Goal: Task Accomplishment & Management: Manage account settings

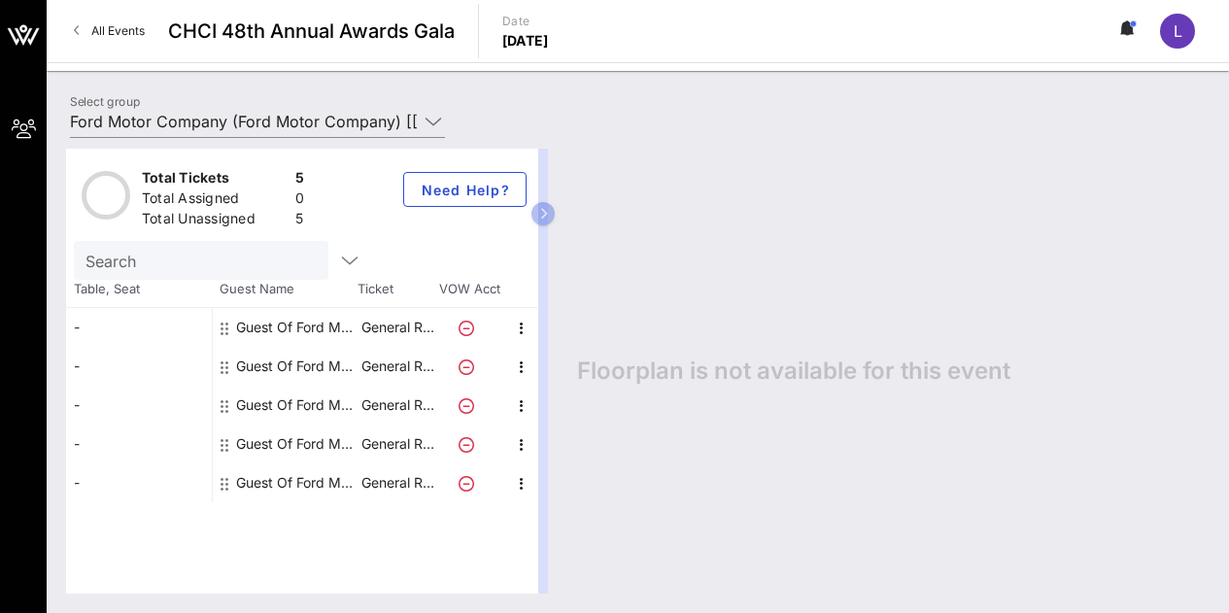
click at [419, 451] on p "General R…" at bounding box center [398, 444] width 78 height 39
click at [516, 445] on icon "button" at bounding box center [521, 444] width 23 height 23
click at [550, 450] on div "Edit" at bounding box center [570, 450] width 70 height 39
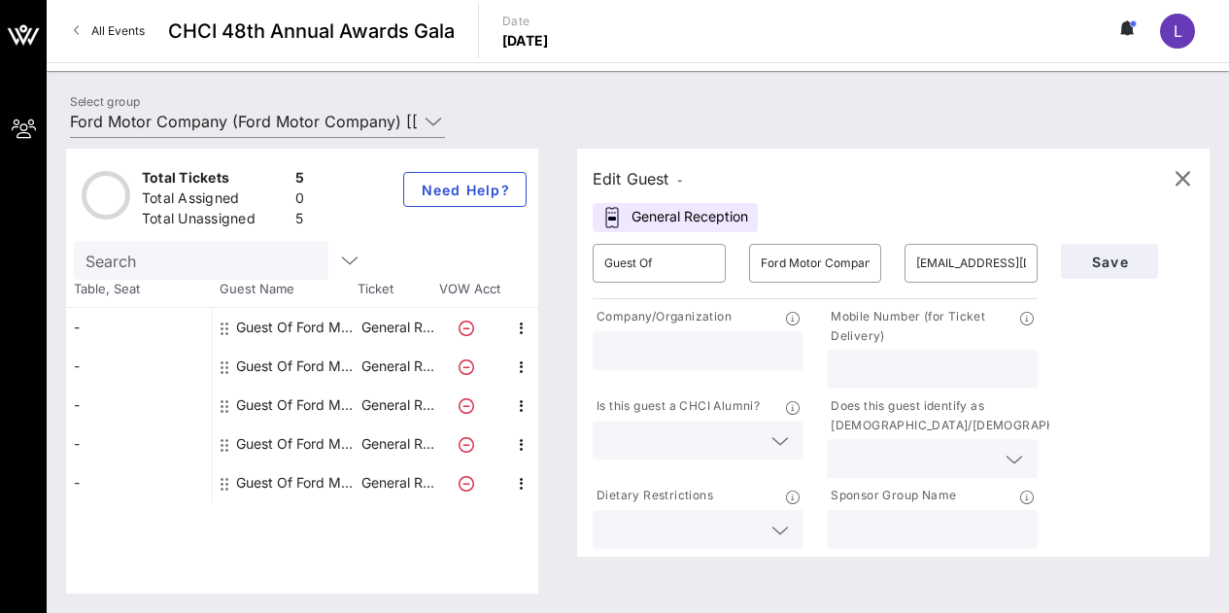
click at [923, 361] on input "text" at bounding box center [933, 369] width 188 height 25
paste input "773.504.0338"
type input "773.504.0338"
click at [1107, 254] on span "Save" at bounding box center [1110, 262] width 66 height 17
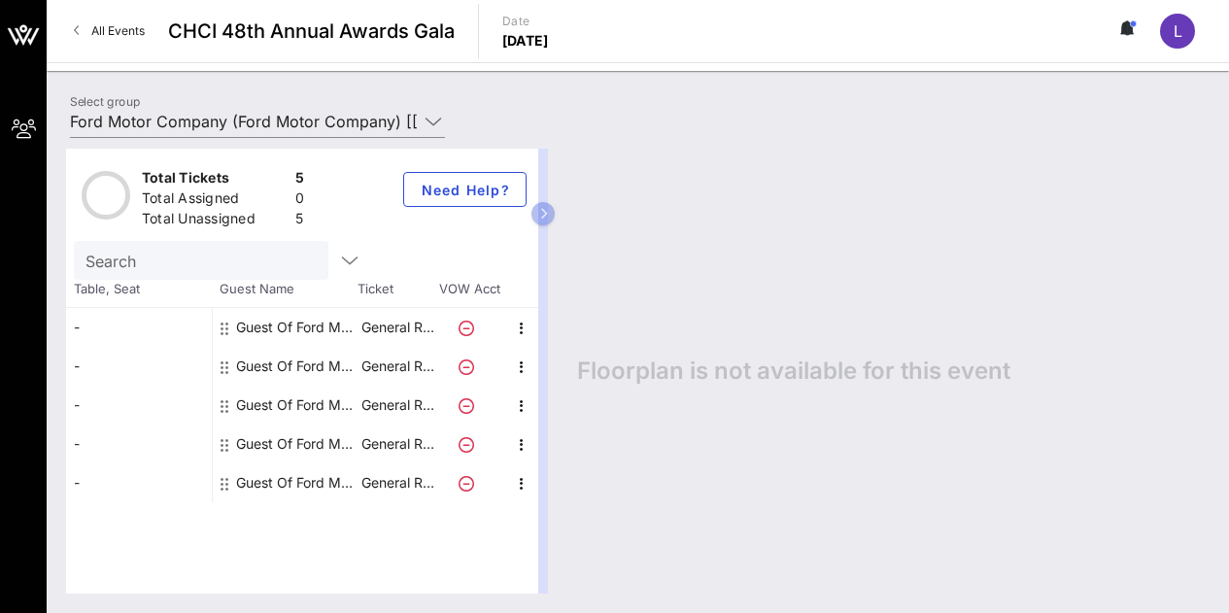
click at [466, 330] on icon at bounding box center [467, 329] width 16 height 16
click at [526, 326] on icon "button" at bounding box center [521, 328] width 23 height 23
click at [576, 329] on div "Edit" at bounding box center [570, 335] width 39 height 16
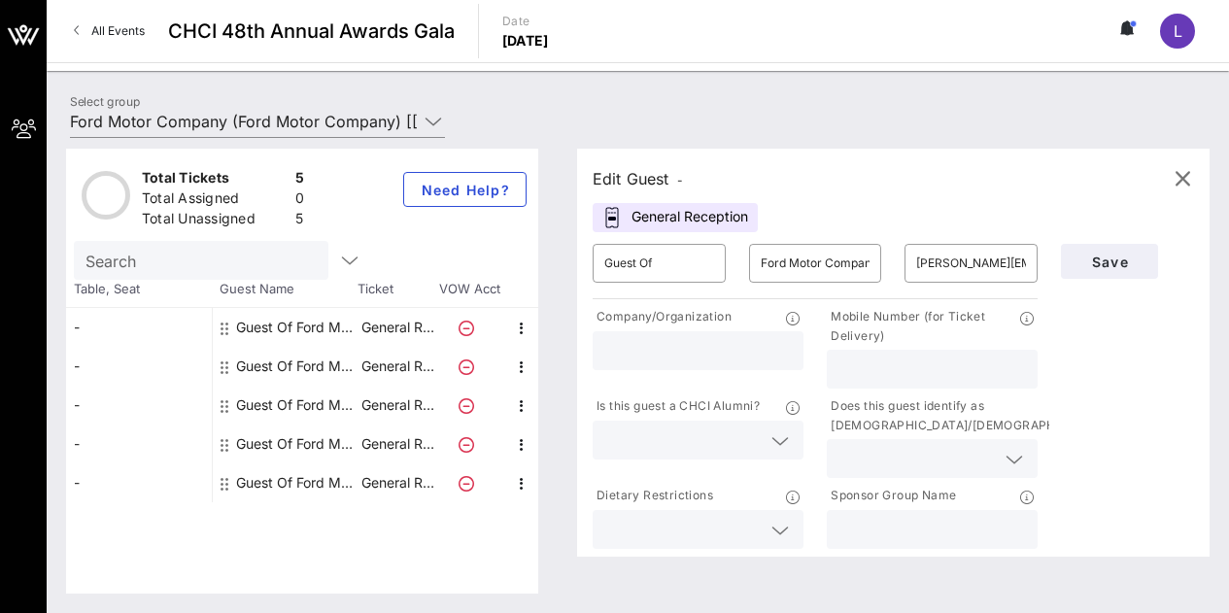
click at [925, 364] on input "text" at bounding box center [933, 369] width 188 height 25
paste input "[PHONE_NUMBER]"
type input "[PHONE_NUMBER]"
click at [1091, 265] on span "Save" at bounding box center [1110, 262] width 66 height 17
click at [1135, 259] on span "Save" at bounding box center [1110, 262] width 66 height 17
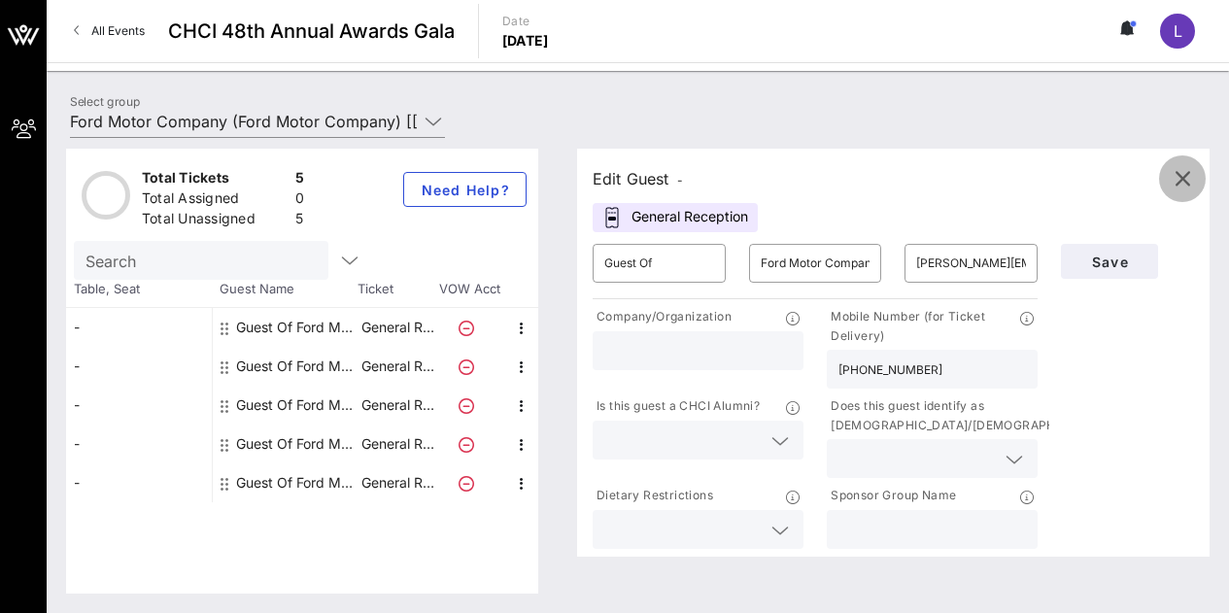
click at [1183, 188] on icon "button" at bounding box center [1182, 178] width 23 height 23
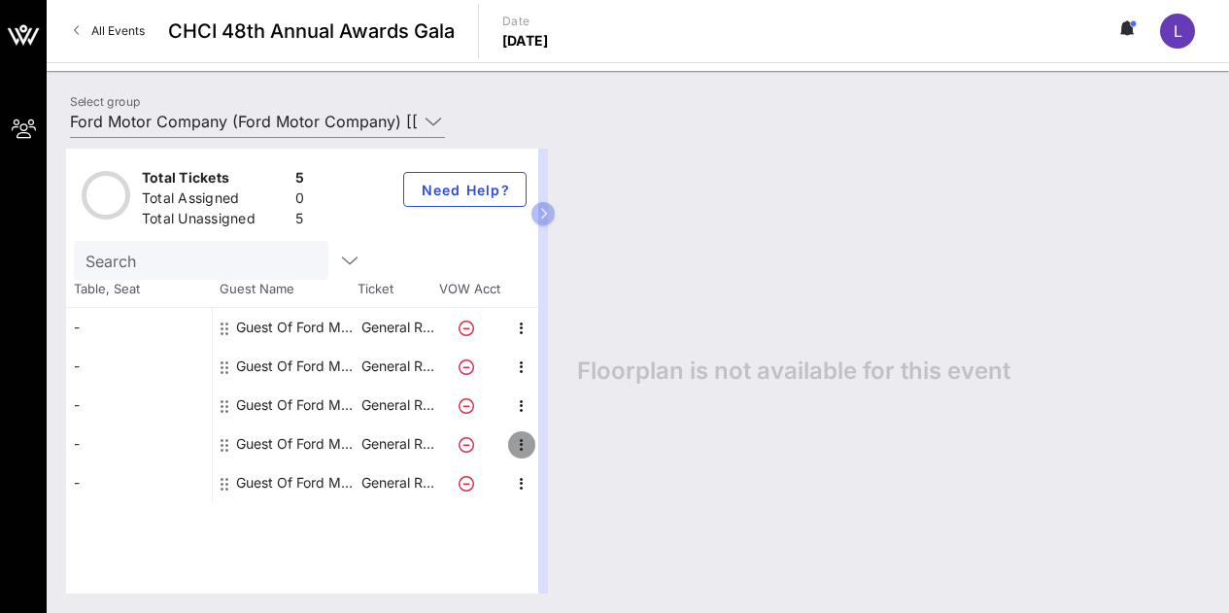
click at [518, 447] on icon "button" at bounding box center [521, 444] width 23 height 23
click at [579, 451] on div "Edit" at bounding box center [570, 451] width 39 height 16
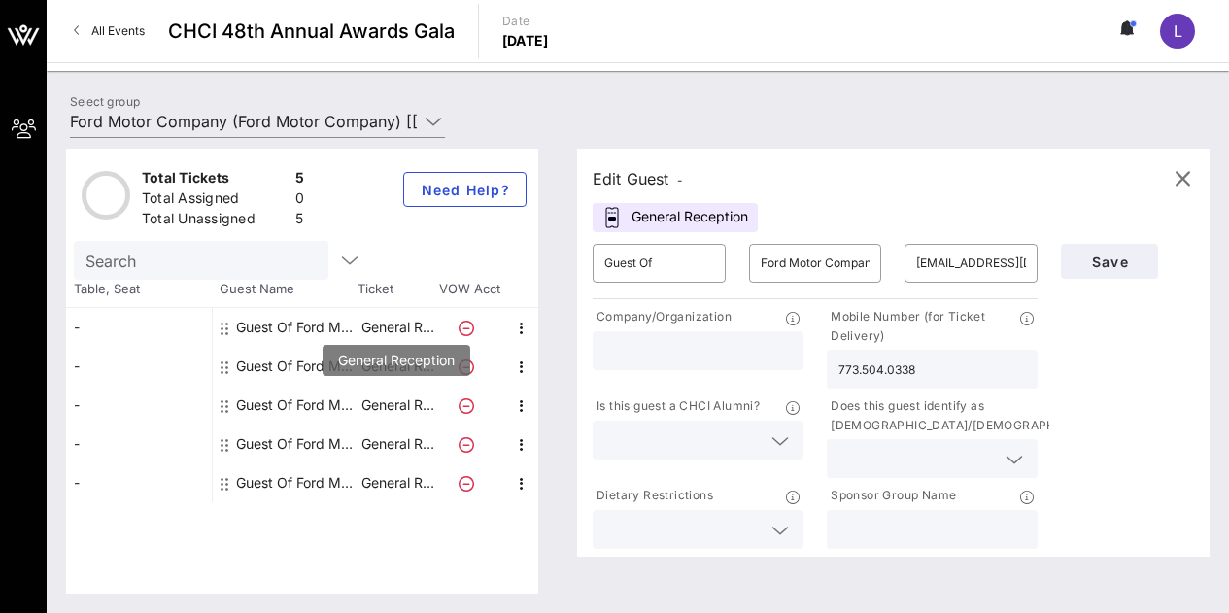
click at [380, 401] on p "General R…" at bounding box center [398, 405] width 78 height 39
click at [523, 407] on icon "button" at bounding box center [521, 406] width 23 height 23
click at [569, 403] on div "Edit" at bounding box center [570, 412] width 39 height 31
type input "[PERSON_NAME][EMAIL_ADDRESS][DOMAIN_NAME]"
click at [895, 366] on input "text" at bounding box center [933, 369] width 188 height 25
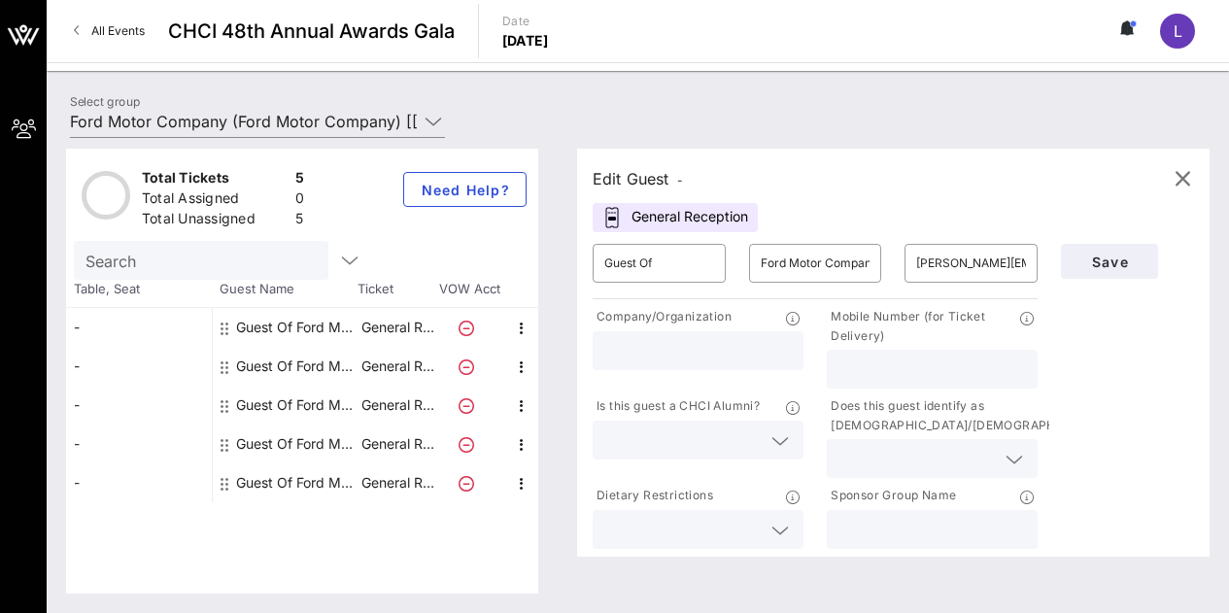
paste input "[PHONE_NUMBER]"
type input "[PHONE_NUMBER]"
click at [1118, 264] on span "Save" at bounding box center [1110, 262] width 66 height 17
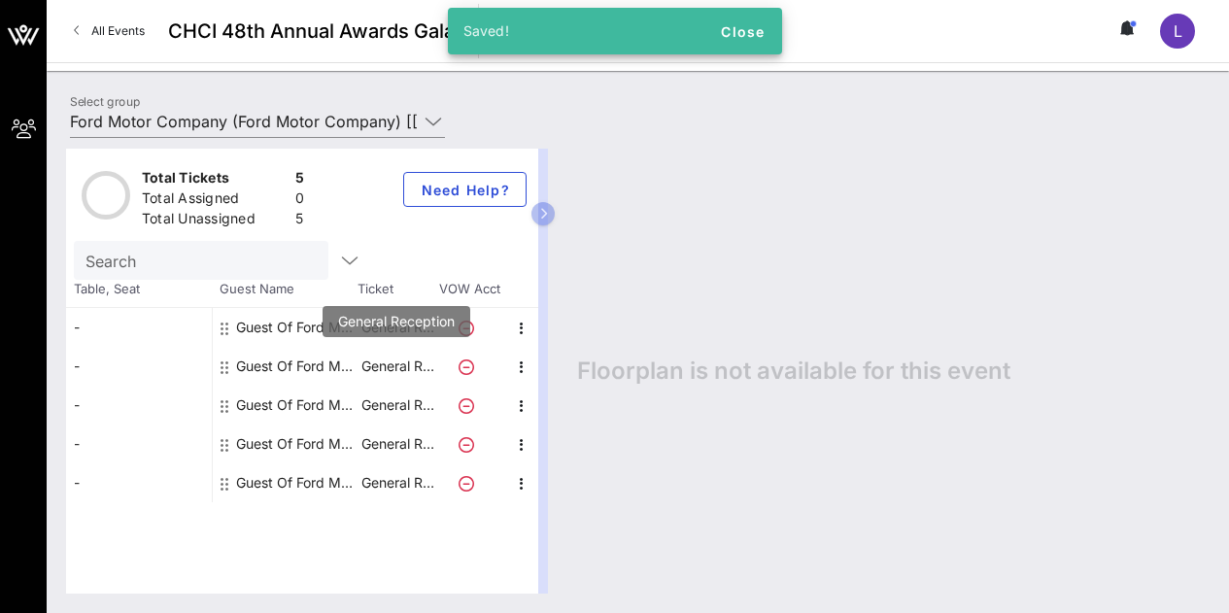
click at [402, 363] on p "General R…" at bounding box center [398, 366] width 78 height 39
click at [513, 364] on icon "button" at bounding box center [521, 367] width 23 height 23
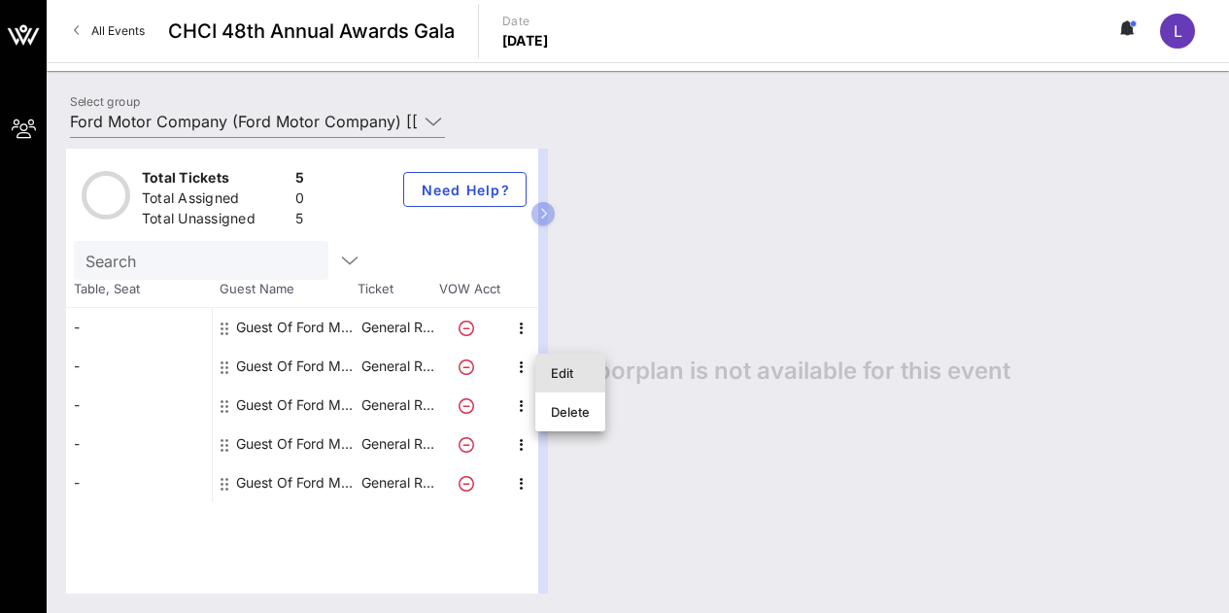
click at [567, 375] on div "Edit" at bounding box center [570, 373] width 39 height 16
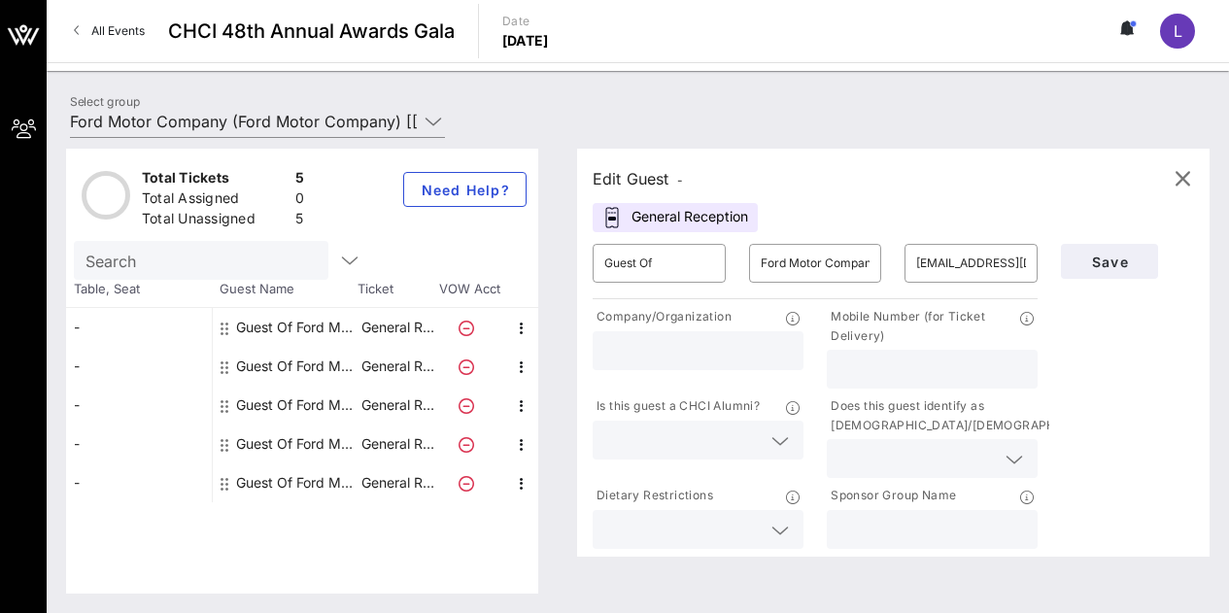
click at [983, 371] on input "text" at bounding box center [933, 369] width 188 height 25
paste input "[PHONE_NUMBER]"
type input "[PHONE_NUMBER]"
click at [1118, 265] on span "Save" at bounding box center [1110, 262] width 66 height 17
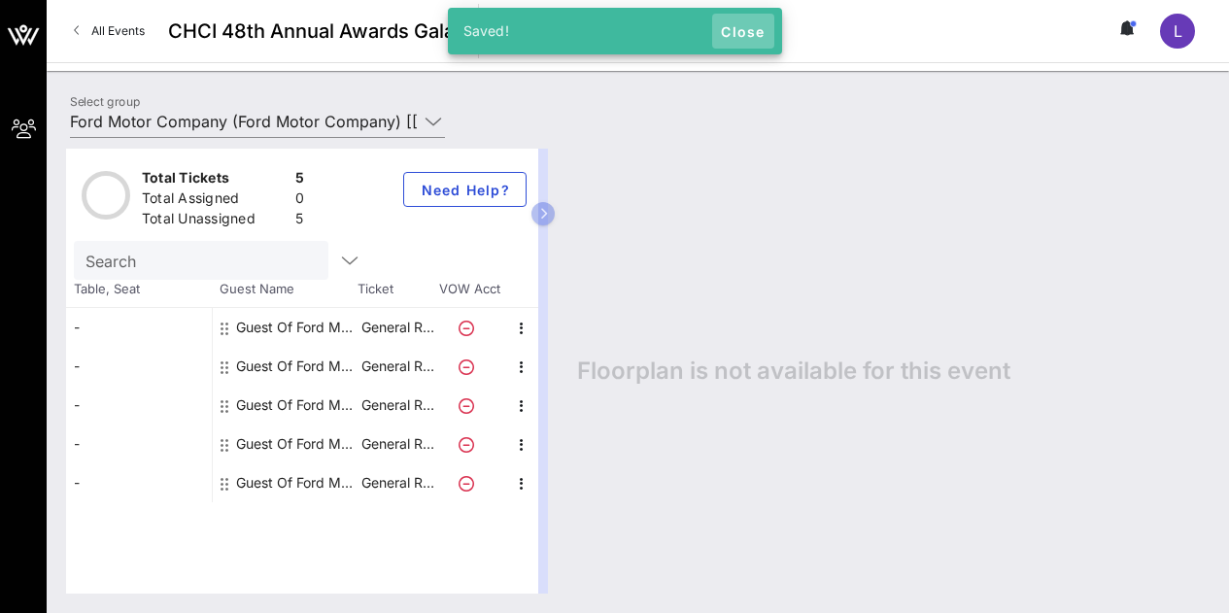
click at [739, 36] on span "Close" at bounding box center [743, 31] width 47 height 17
